Goal: Task Accomplishment & Management: Manage account settings

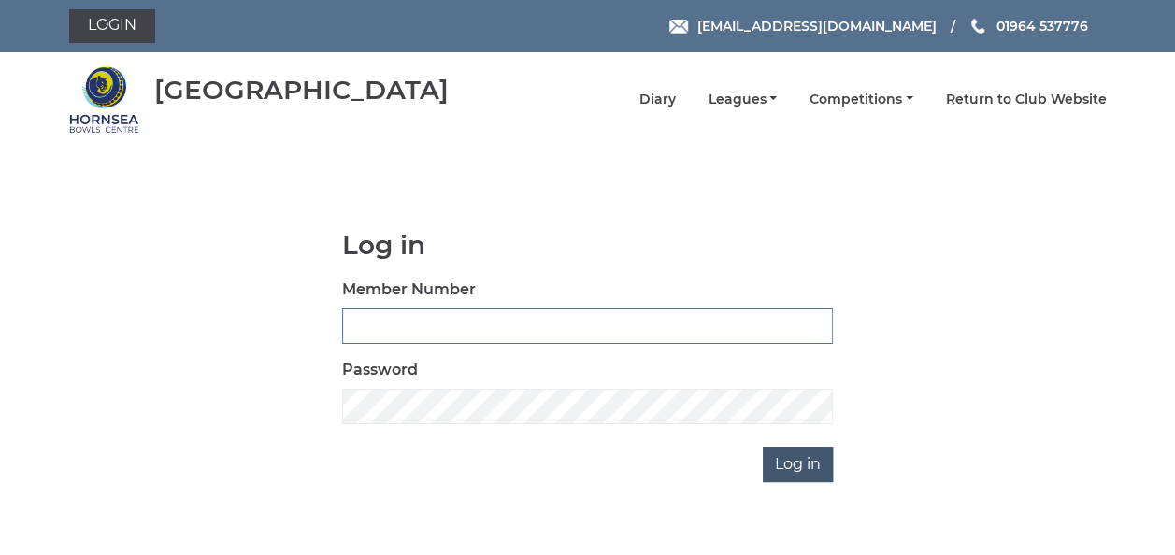
type input "0837"
click at [801, 467] on input "Log in" at bounding box center [798, 465] width 70 height 36
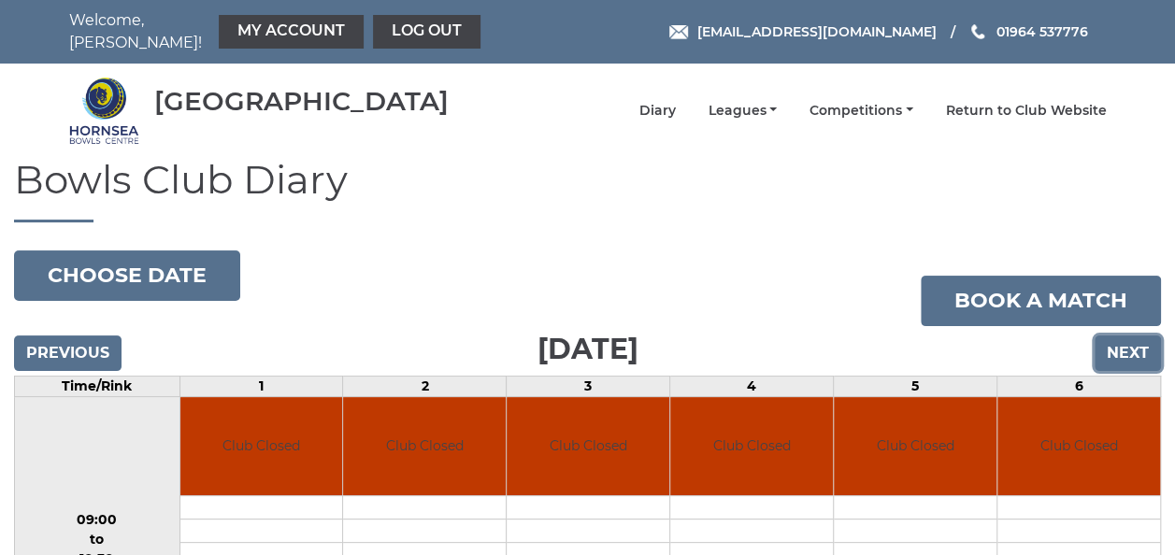
click at [1124, 338] on input "Next" at bounding box center [1128, 354] width 66 height 36
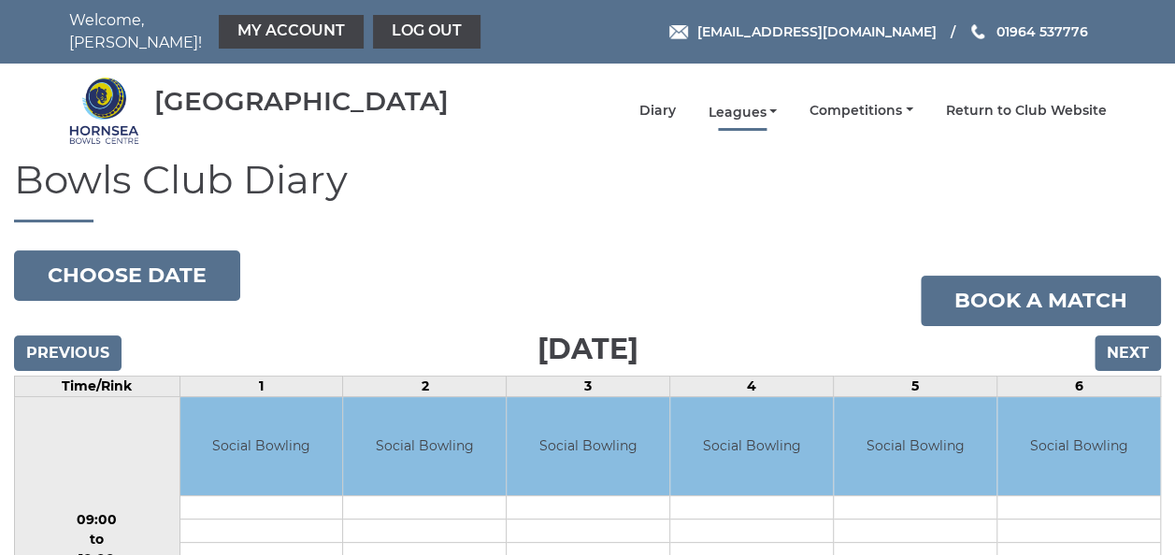
click at [748, 104] on link "Leagues" at bounding box center [742, 113] width 69 height 18
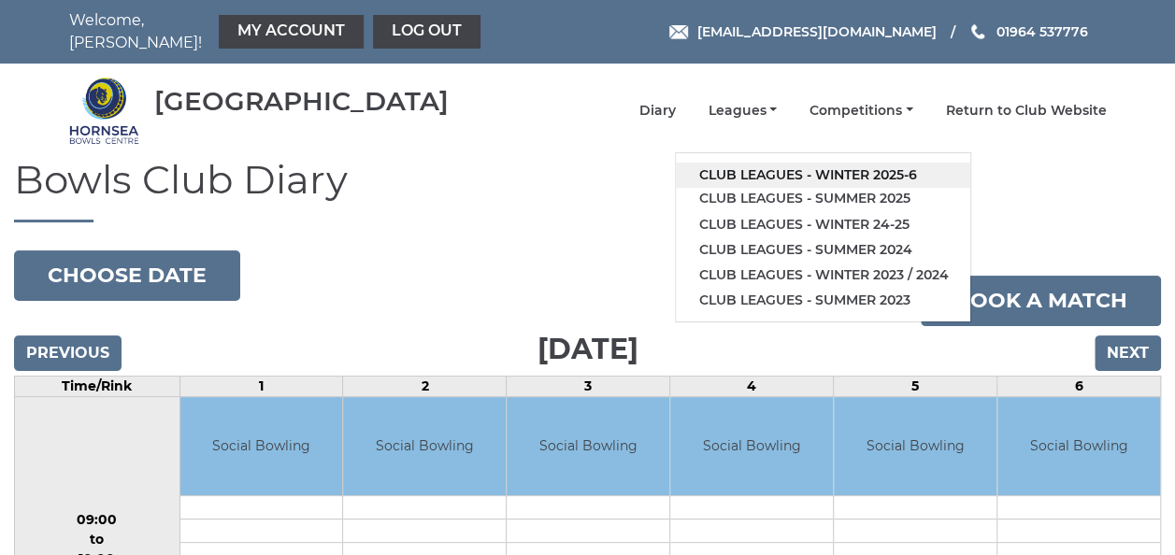
click at [766, 164] on link "Club leagues - Winter 2025-6" at bounding box center [823, 175] width 295 height 25
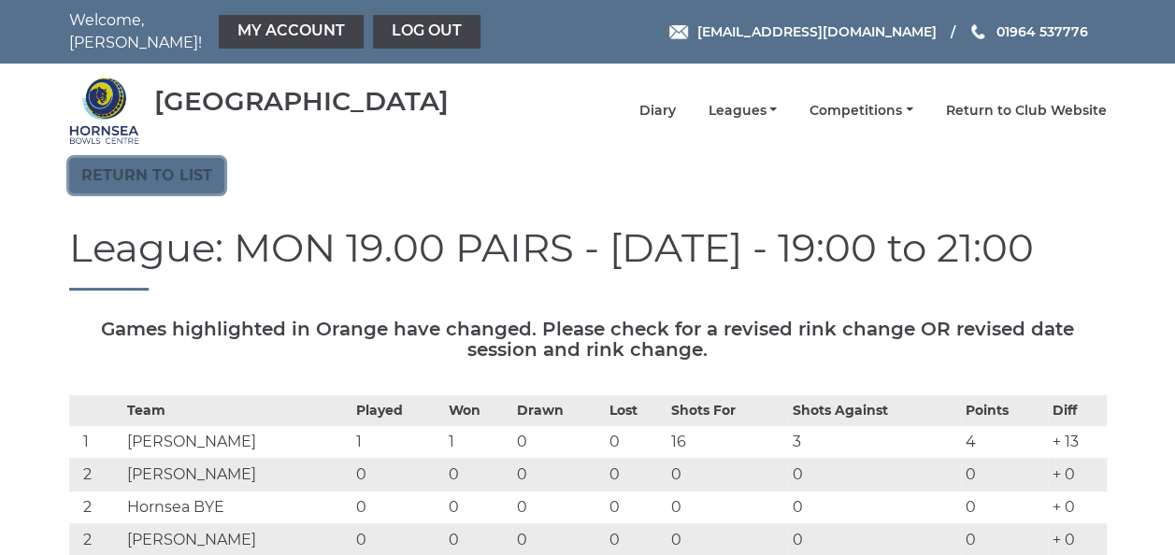
click at [157, 169] on link "Return to list" at bounding box center [146, 176] width 155 height 36
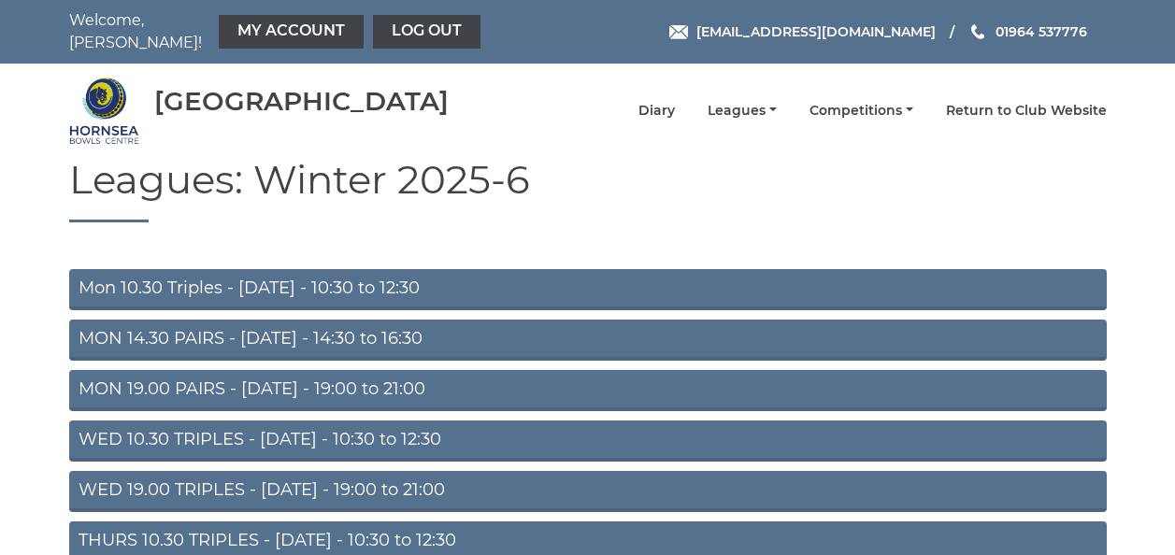
scroll to position [281, 0]
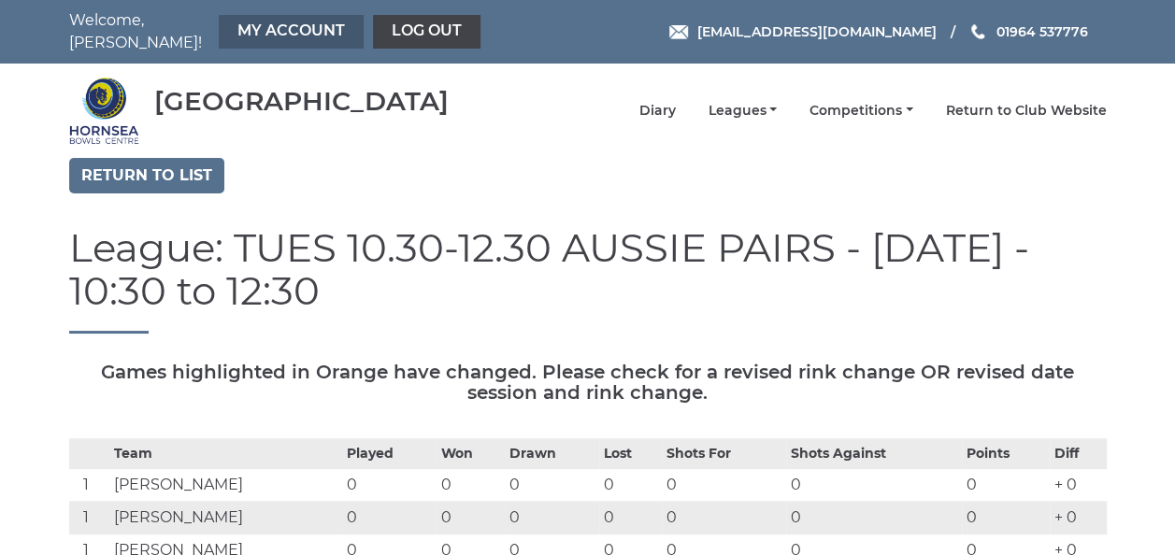
click at [276, 25] on link "My Account" at bounding box center [291, 32] width 145 height 34
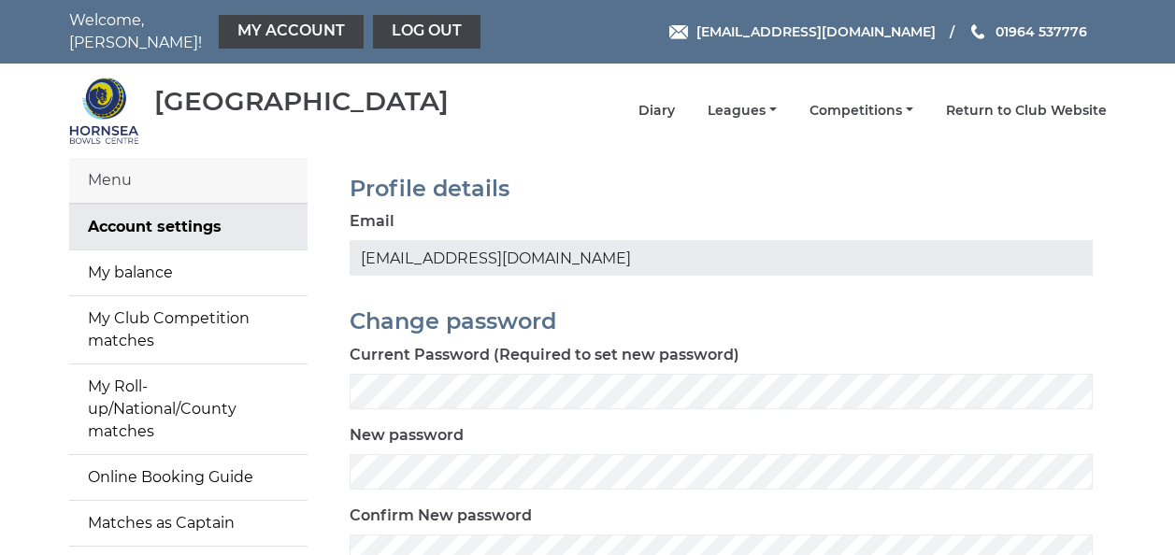
scroll to position [187, 0]
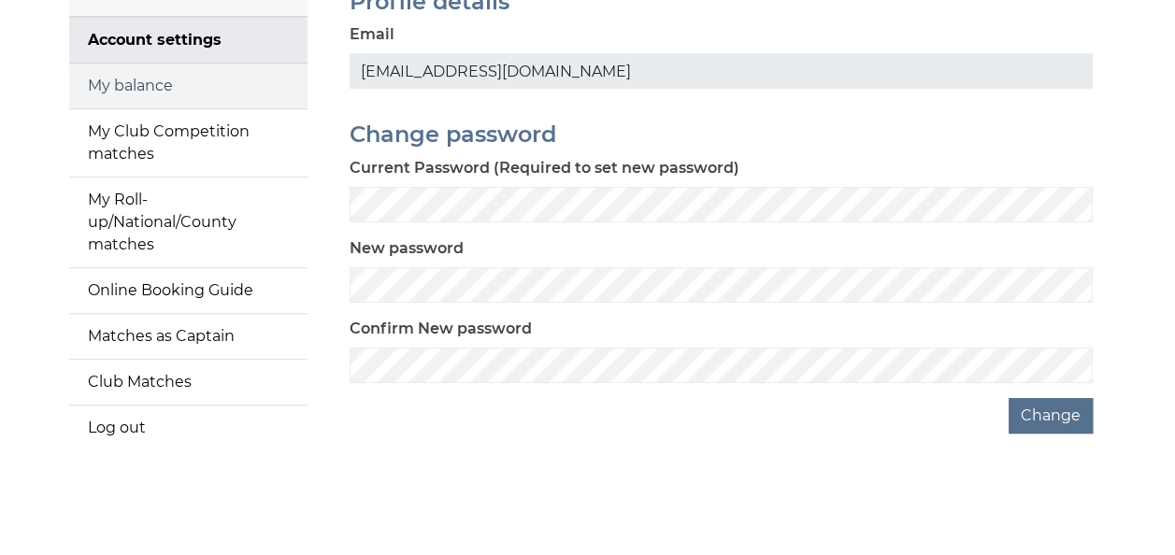
click at [166, 74] on link "My balance" at bounding box center [188, 86] width 238 height 45
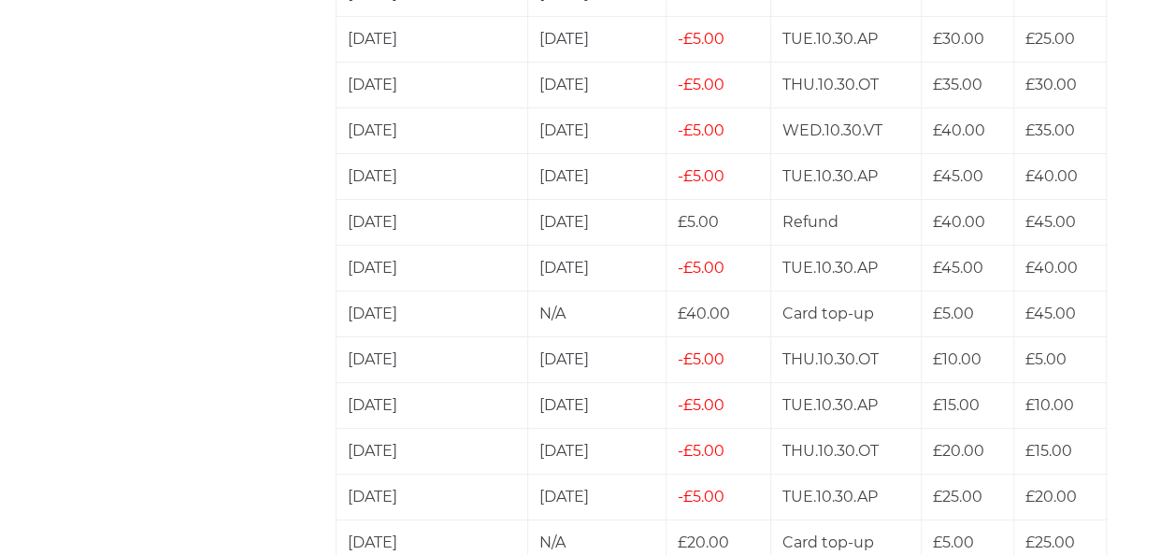
scroll to position [3647, 0]
